Goal: Transaction & Acquisition: Purchase product/service

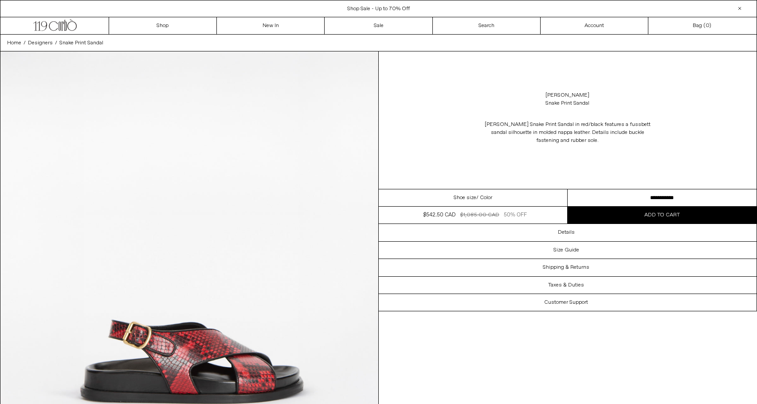
click at [388, 30] on div "Close dialog JOIN OUR MAILING LIST Subscribe to receive 10% off your first purc…" at bounding box center [378, 202] width 757 height 404
click at [391, 24] on link "Sale" at bounding box center [378, 25] width 108 height 17
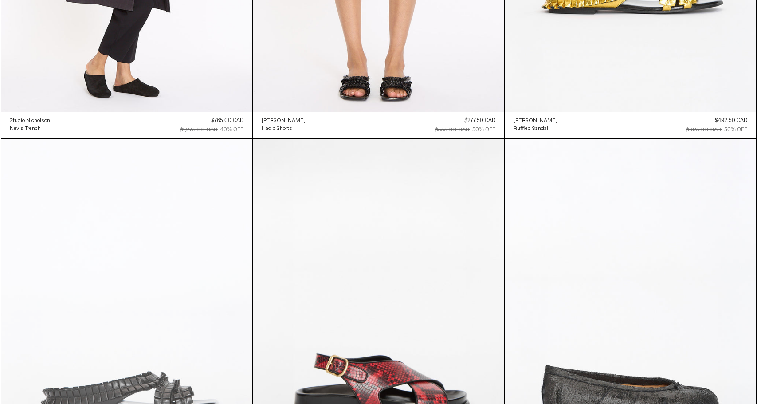
scroll to position [3550, 0]
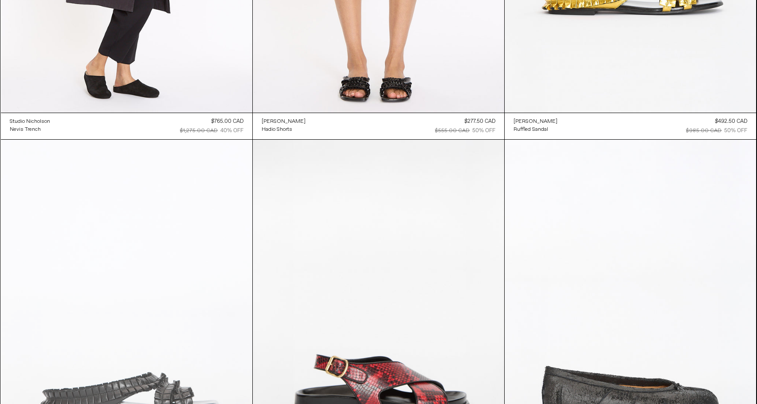
click at [155, 265] on at bounding box center [126, 328] width 251 height 377
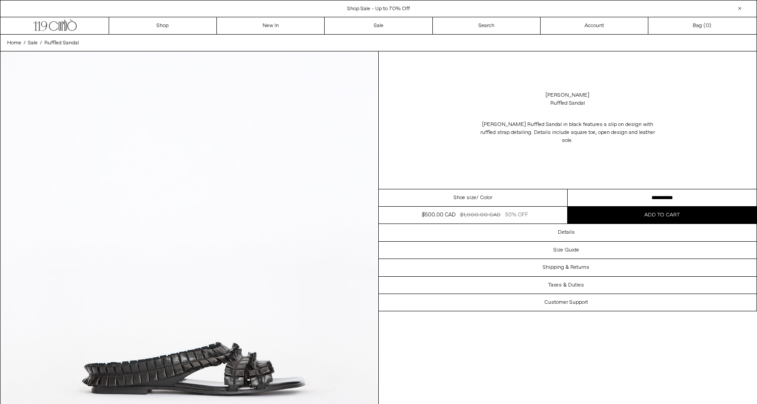
click at [652, 195] on select "**********" at bounding box center [661, 197] width 189 height 17
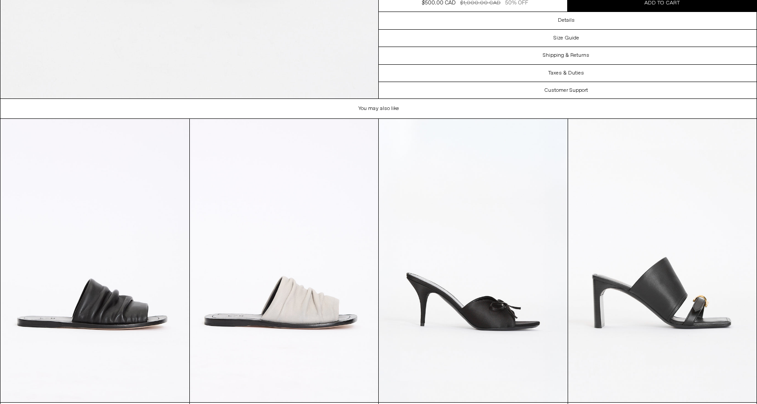
scroll to position [2394, 0]
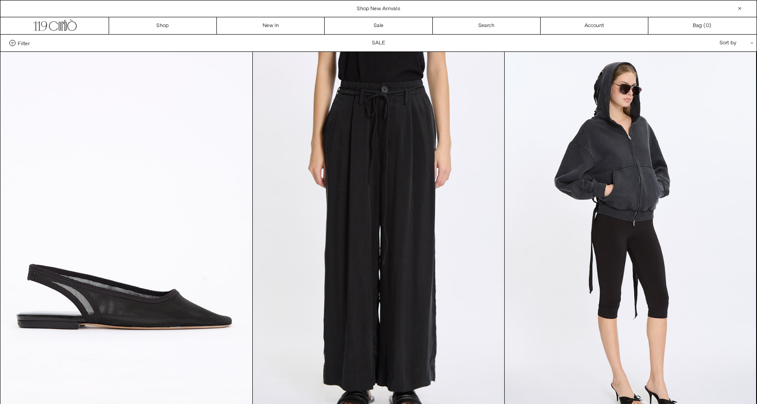
click at [732, 45] on div "Sort by .cls-1{fill:#231f20}" at bounding box center [707, 43] width 80 height 17
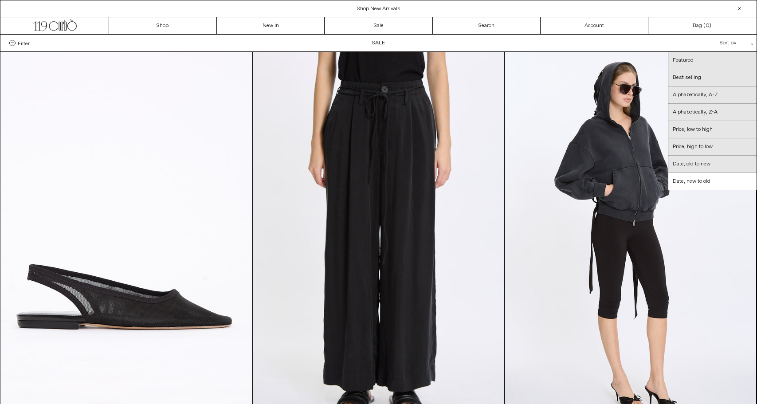
click at [733, 45] on div "Sort by .cls-1{fill:#231f20}" at bounding box center [707, 43] width 80 height 17
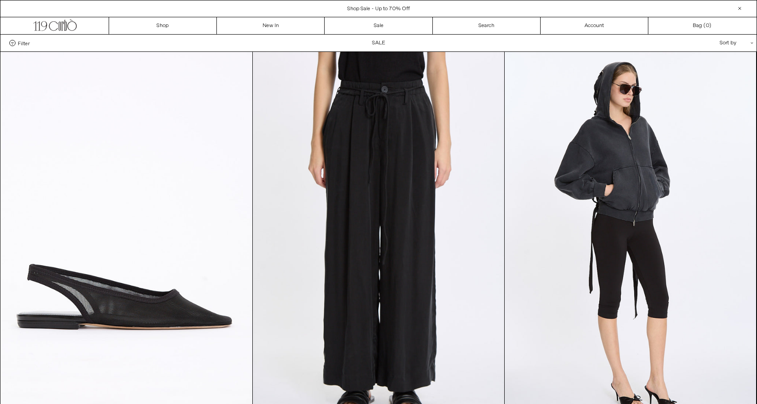
click at [22, 42] on span "Filter" at bounding box center [24, 43] width 12 height 6
click at [0, 0] on select "**********" at bounding box center [0, 0] width 0 height 0
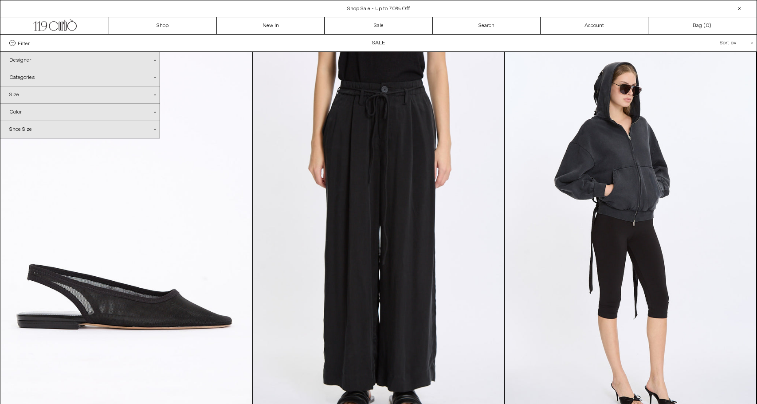
click at [31, 78] on div "Categories .cls-1{fill:#231f20}" at bounding box center [79, 77] width 159 height 17
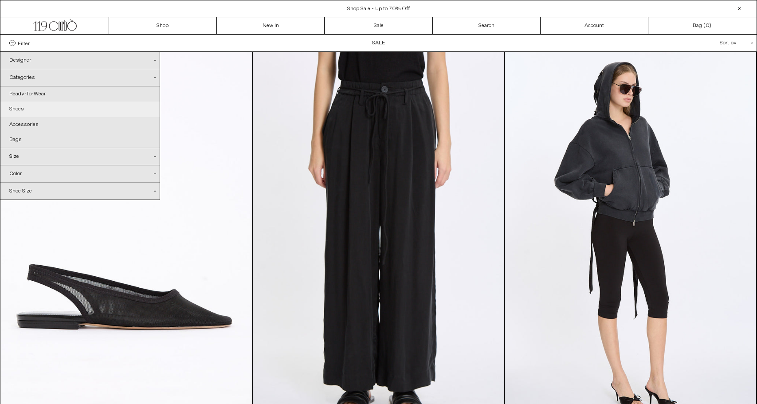
click at [18, 106] on link "Shoes" at bounding box center [79, 108] width 159 height 15
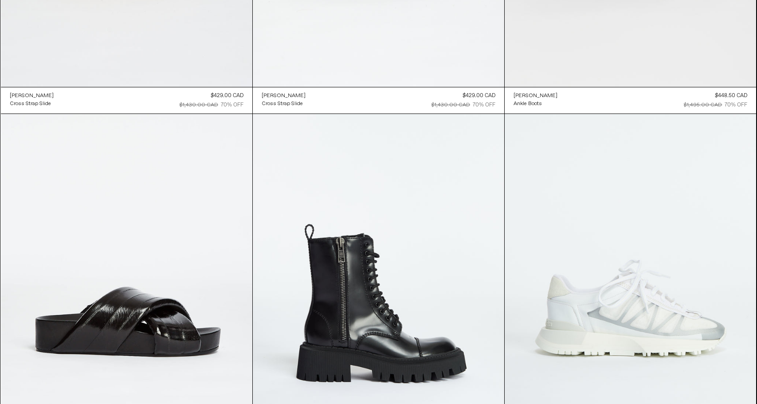
scroll to position [2502, 0]
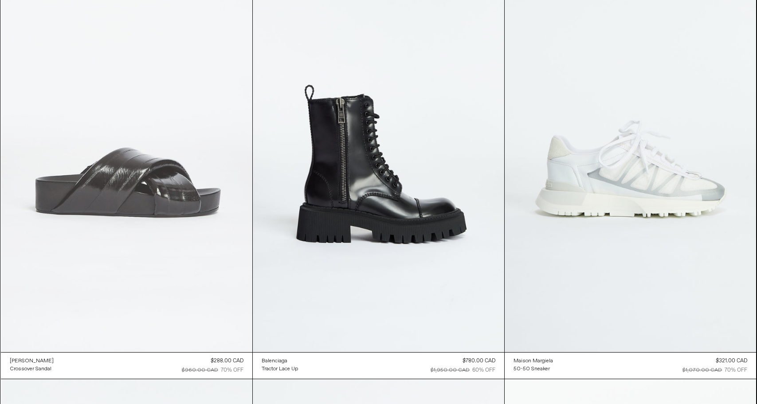
click at [165, 246] on at bounding box center [126, 163] width 251 height 377
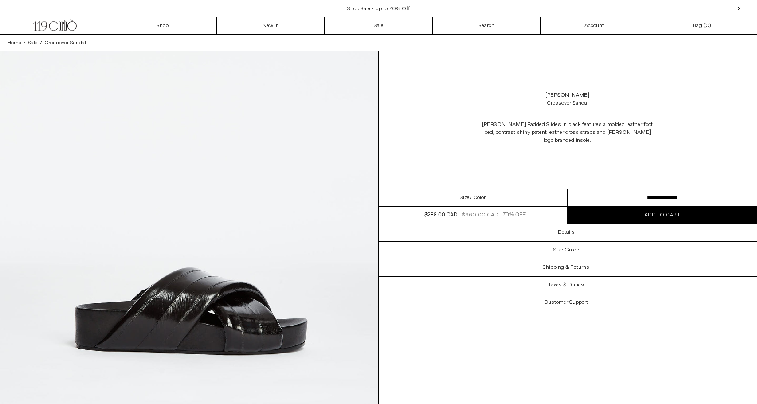
click at [632, 198] on select "**********" at bounding box center [661, 197] width 189 height 17
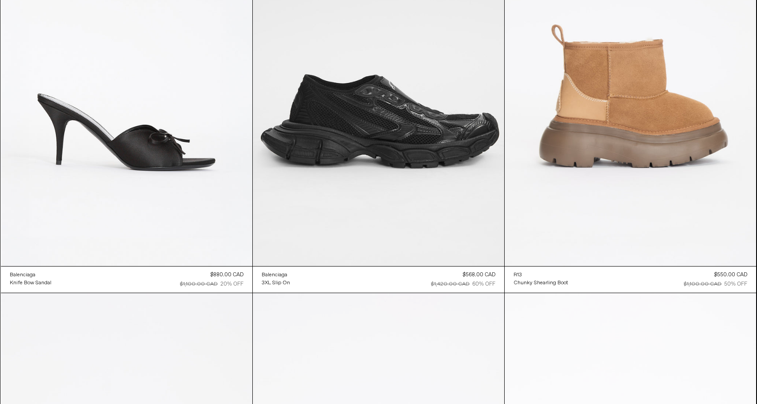
scroll to position [412, 0]
